Goal: Book appointment/travel/reservation

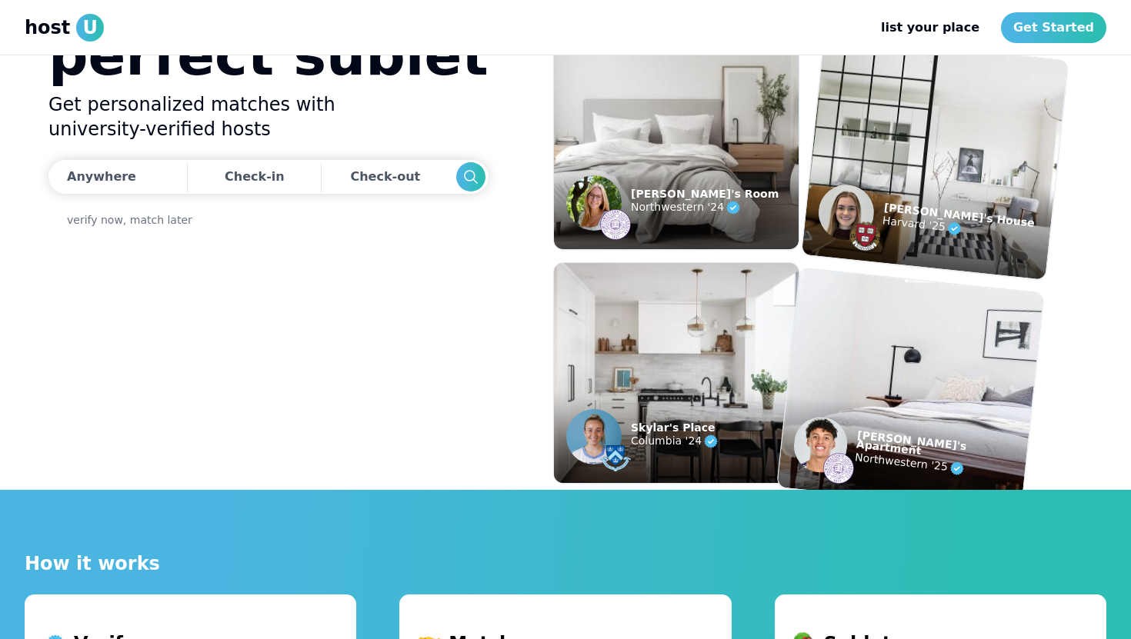
scroll to position [148, 0]
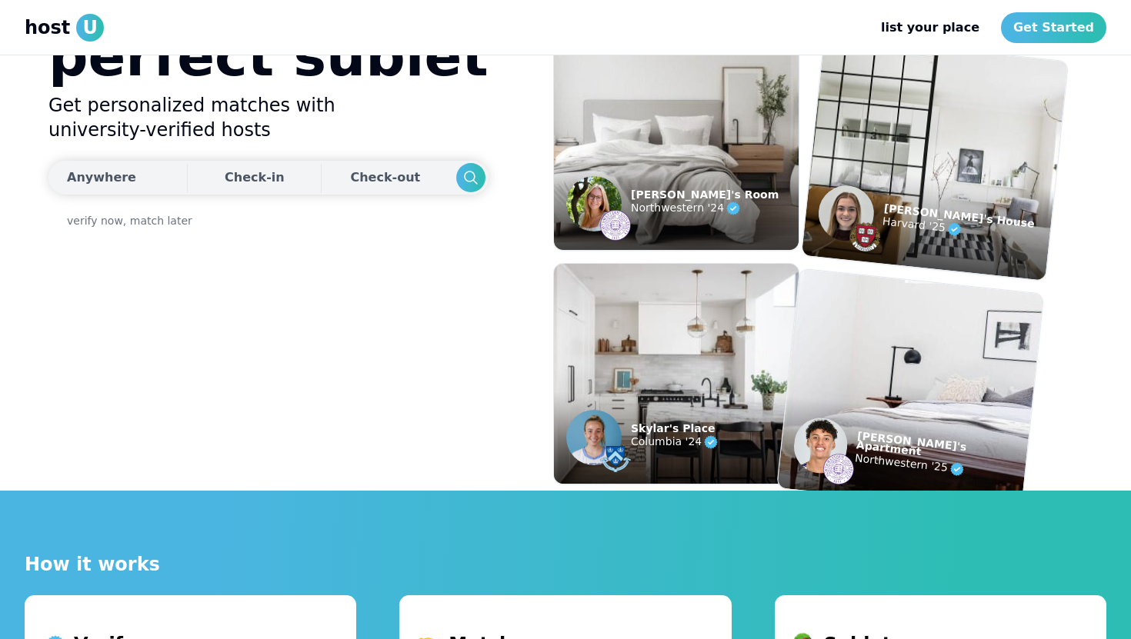
click at [104, 172] on div "Anywhere" at bounding box center [101, 177] width 69 height 18
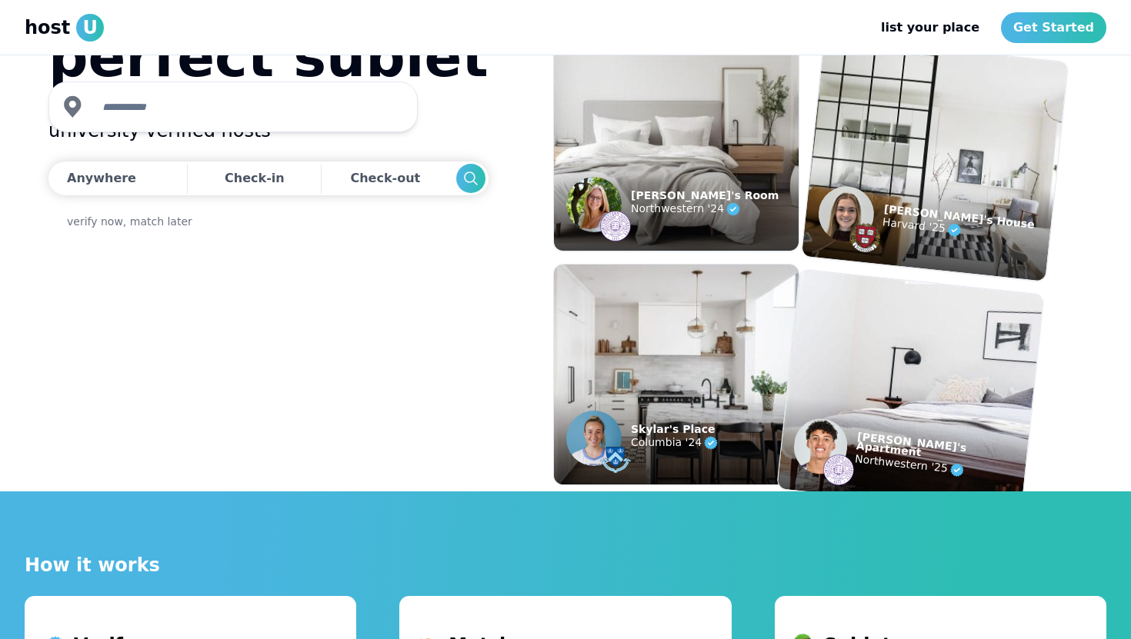
scroll to position [0, 0]
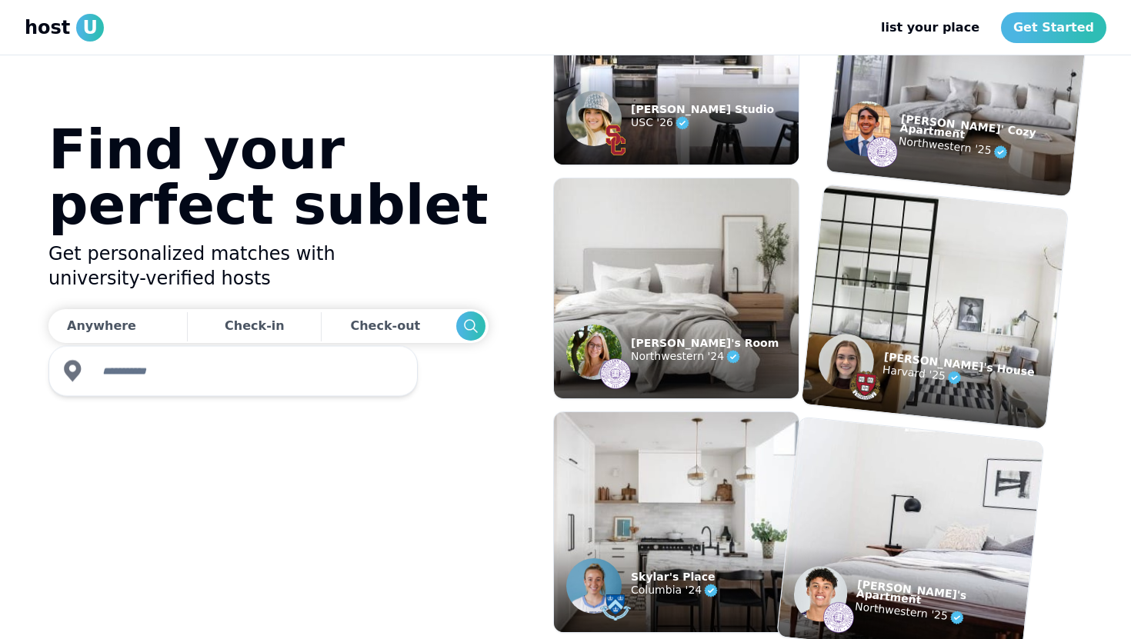
click at [138, 374] on input "text" at bounding box center [247, 371] width 308 height 31
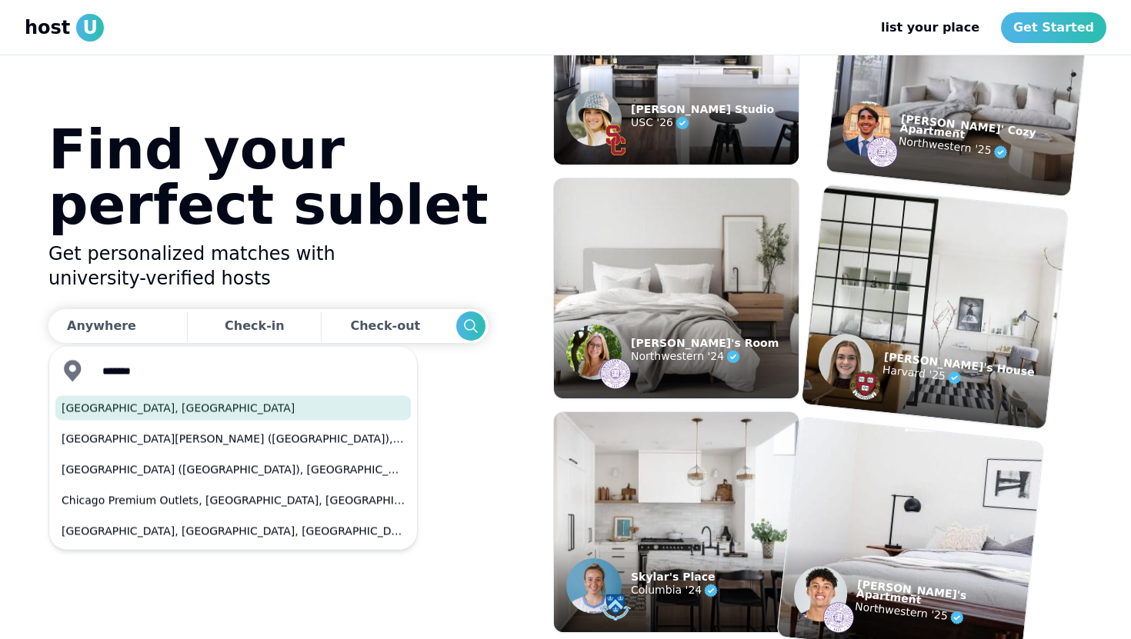
click at [132, 413] on button "[GEOGRAPHIC_DATA], [GEOGRAPHIC_DATA]" at bounding box center [232, 408] width 355 height 25
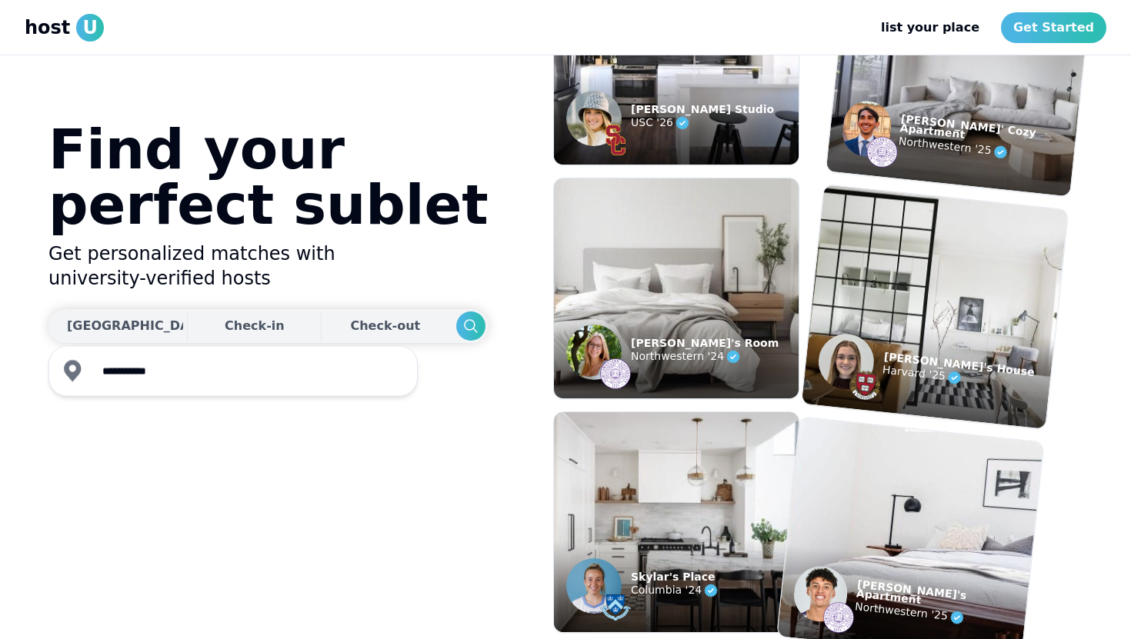
type input "**********"
click at [225, 336] on div "Check-in" at bounding box center [255, 326] width 60 height 31
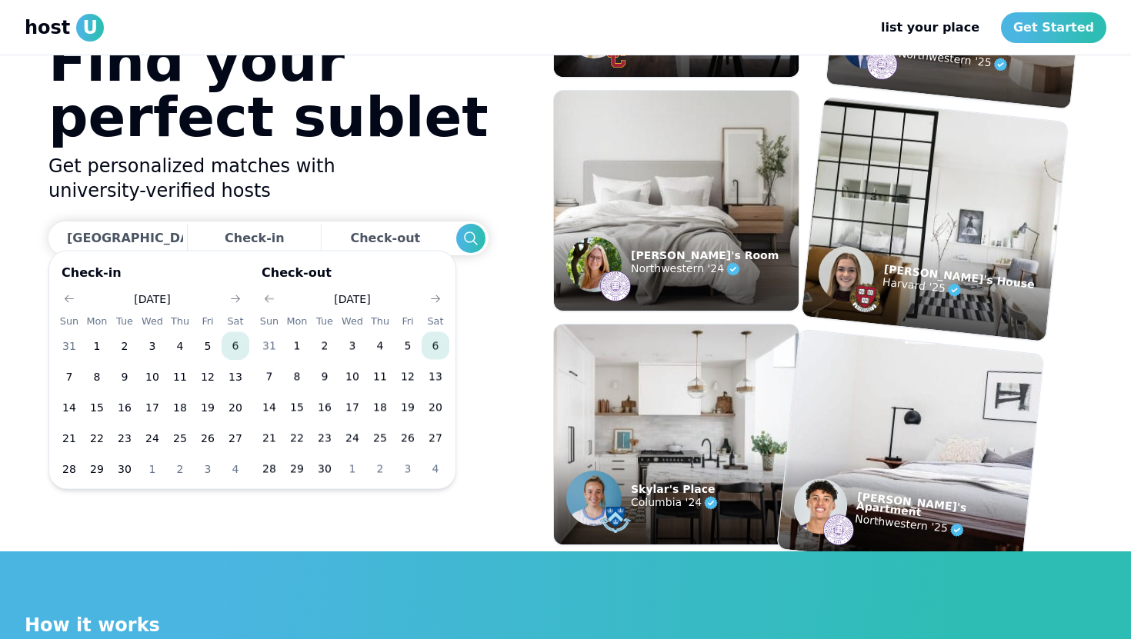
scroll to position [98, 0]
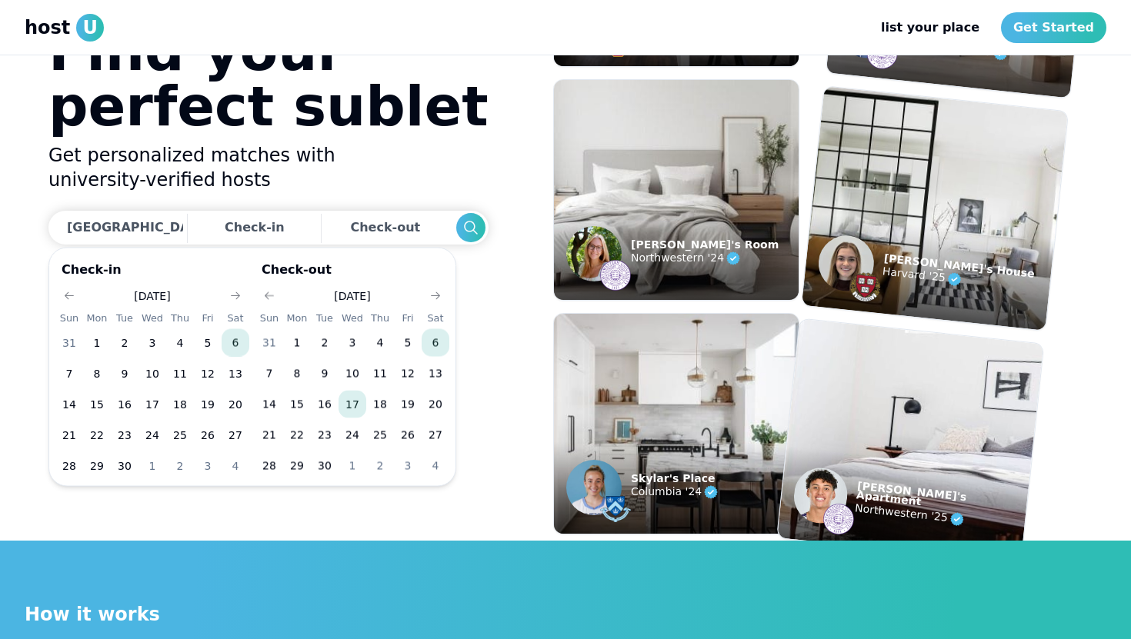
click at [353, 402] on button "17" at bounding box center [352, 405] width 28 height 28
click at [328, 445] on button "23" at bounding box center [325, 436] width 28 height 28
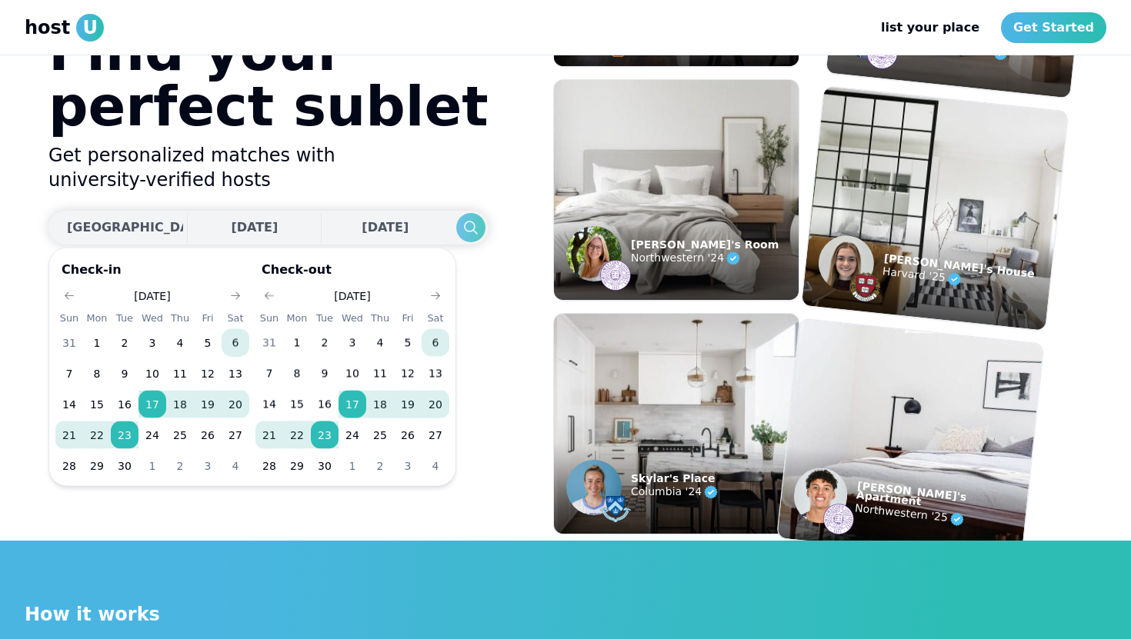
click at [462, 228] on icon "Search" at bounding box center [471, 227] width 18 height 18
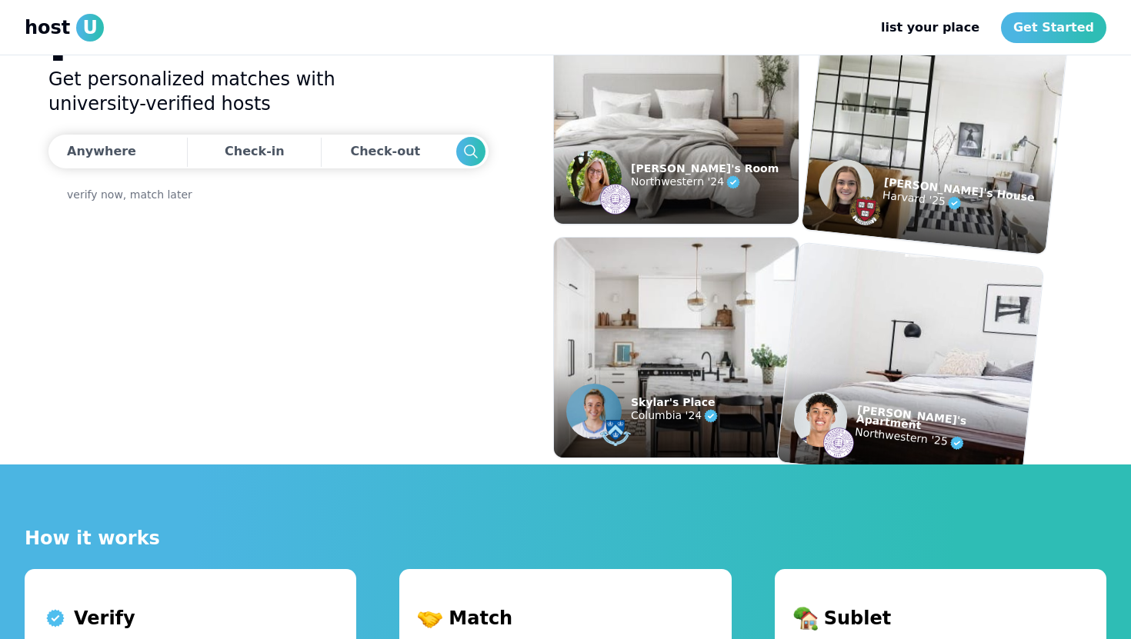
scroll to position [183, 0]
